Goal: Transaction & Acquisition: Purchase product/service

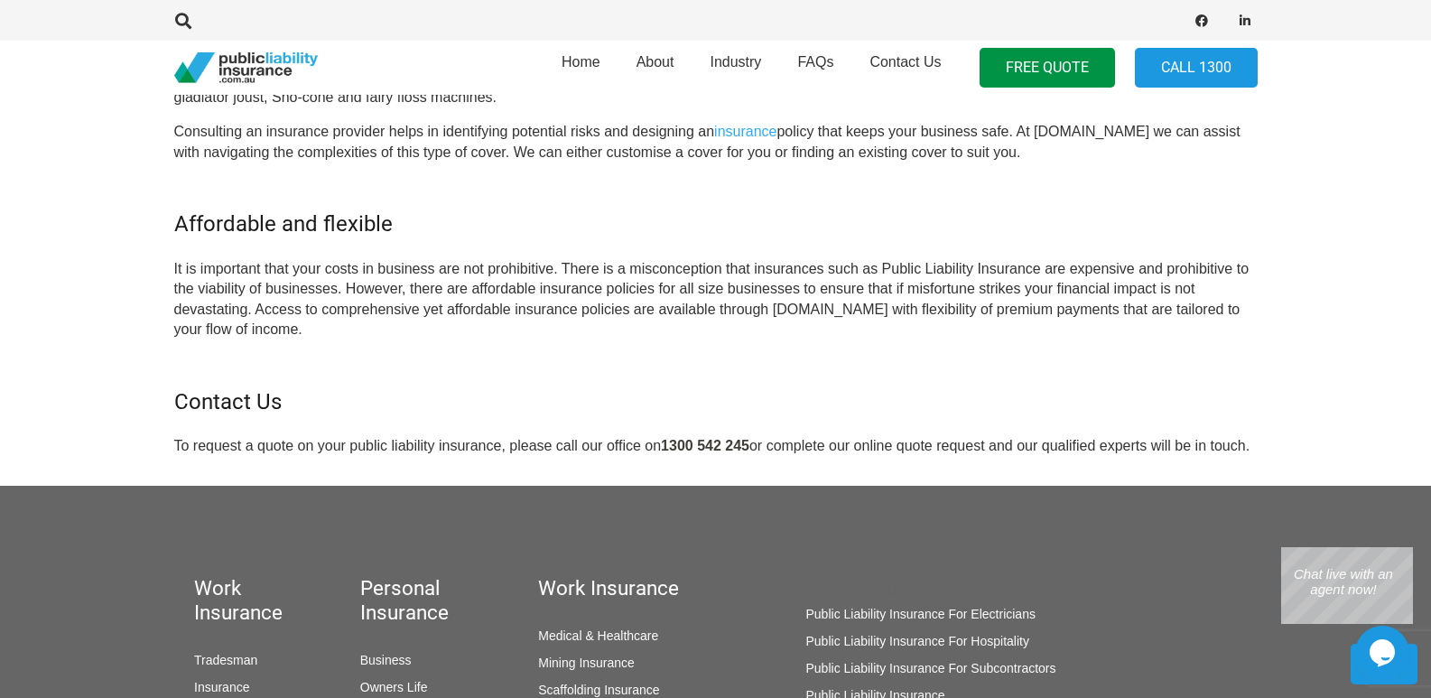
scroll to position [1173, 0]
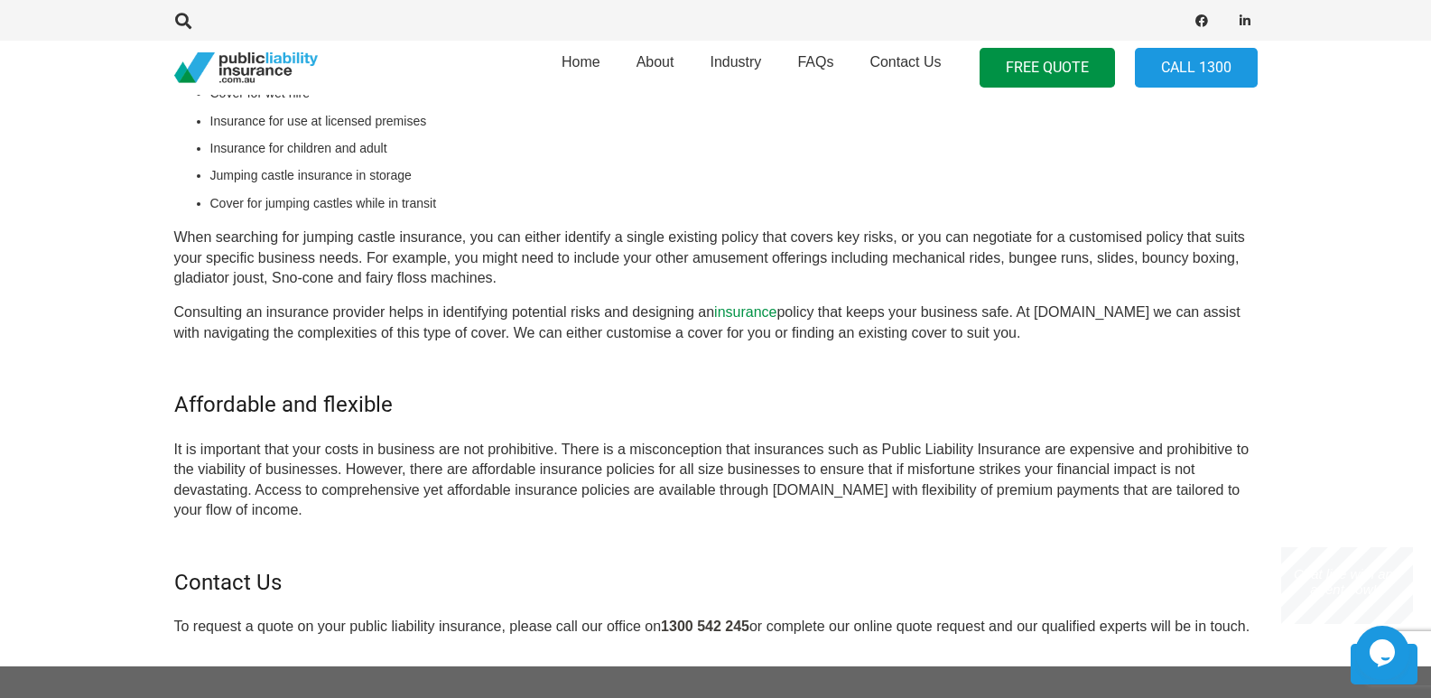
click at [756, 310] on link "insurance" at bounding box center [745, 311] width 62 height 15
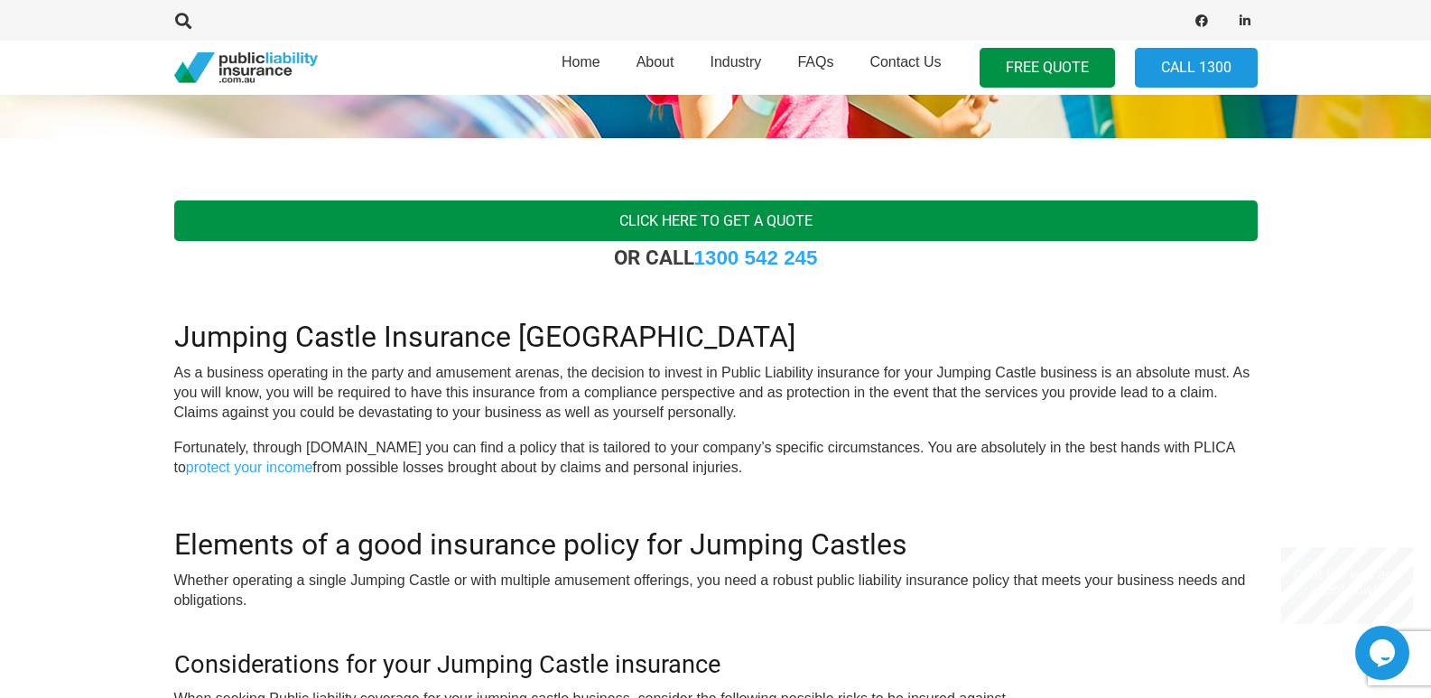
scroll to position [361, 0]
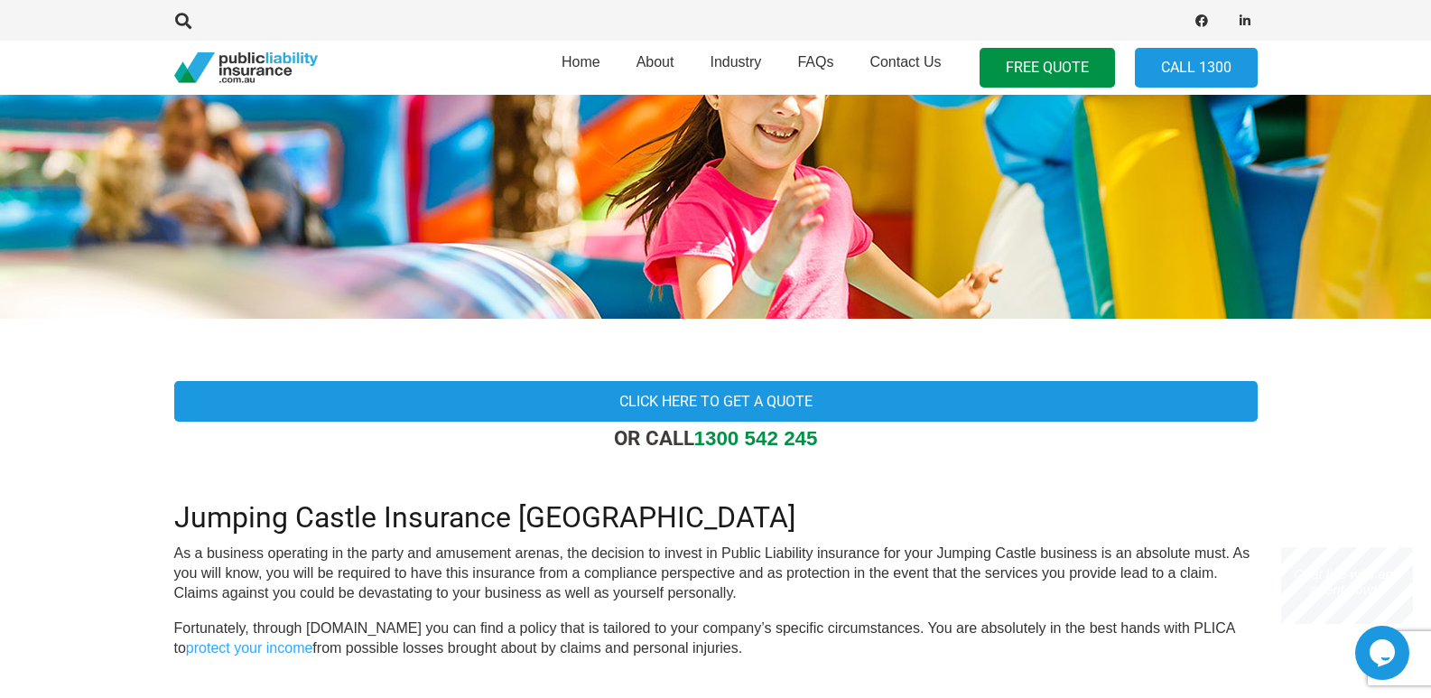
scroll to position [361, 0]
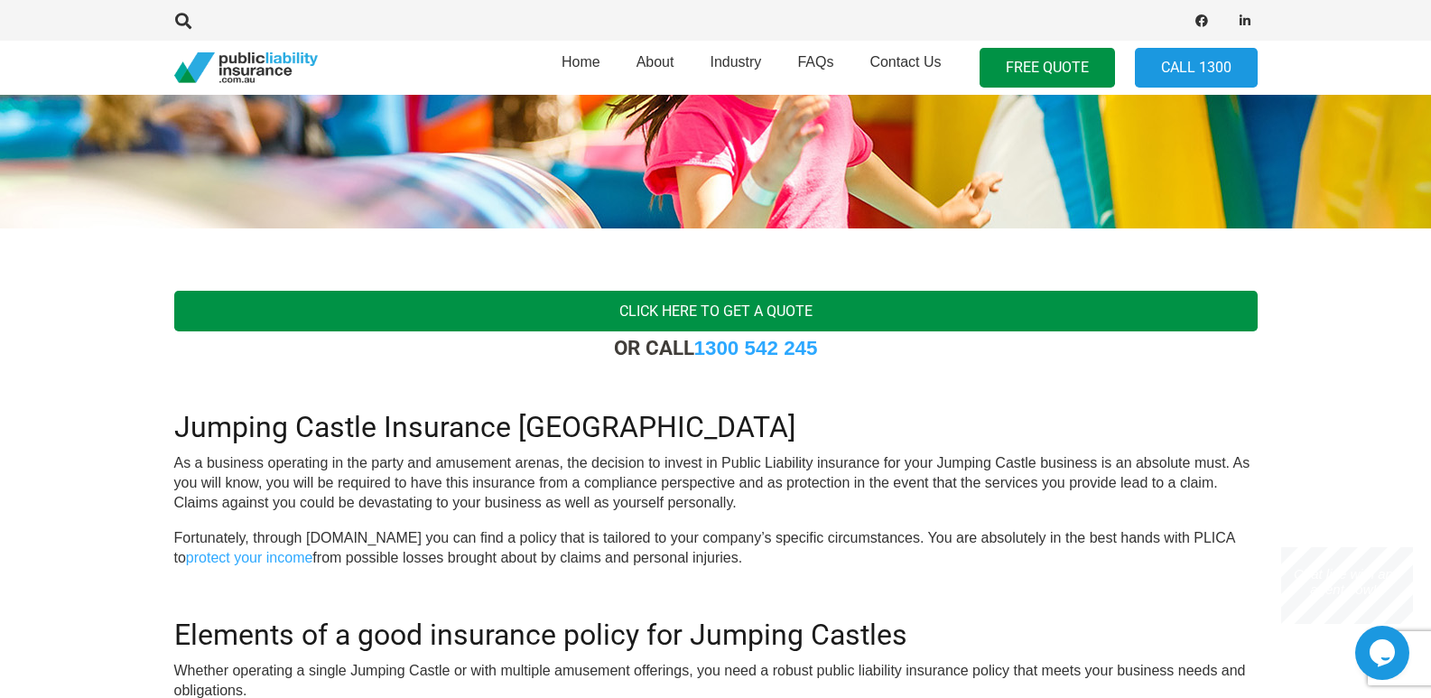
click at [710, 309] on link "Click here to get a quote" at bounding box center [715, 311] width 1083 height 41
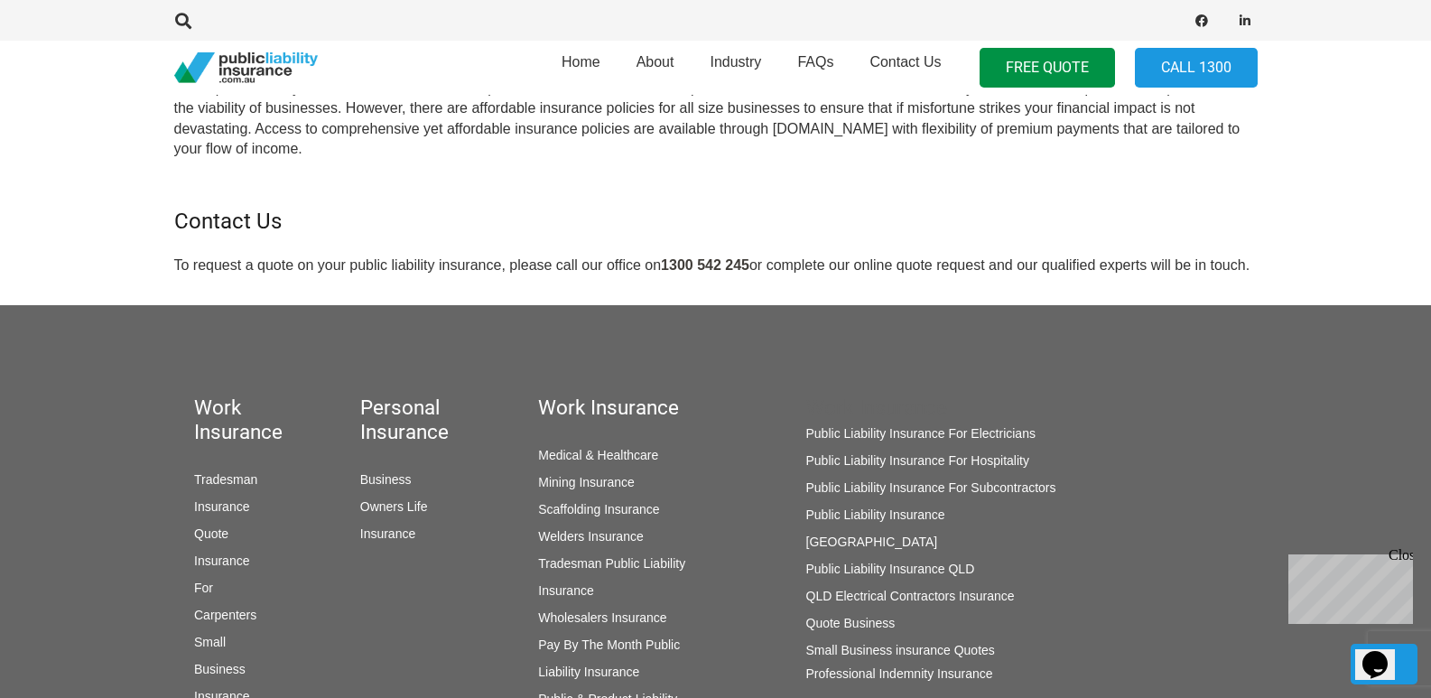
scroll to position [1625, 0]
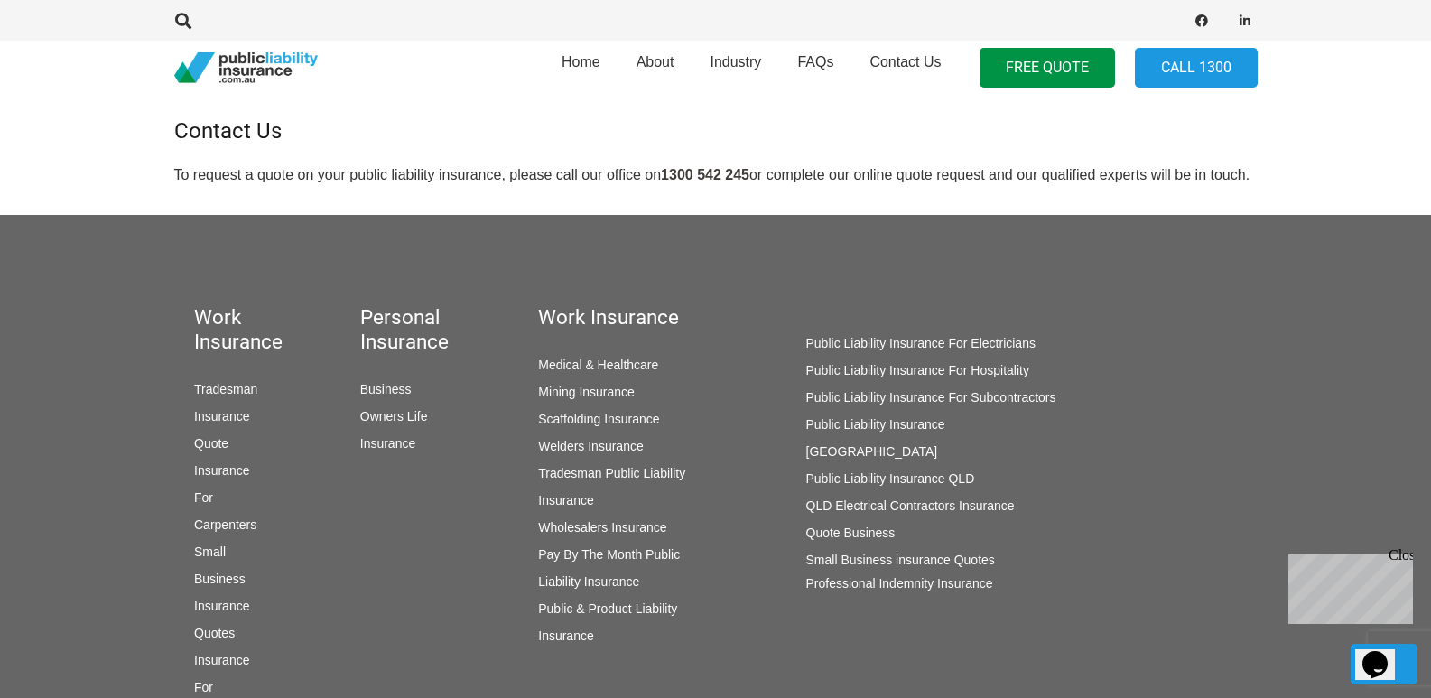
click at [565, 626] on link "Public & Product Liability Insurance" at bounding box center [607, 622] width 139 height 42
